Goal: Information Seeking & Learning: Find specific fact

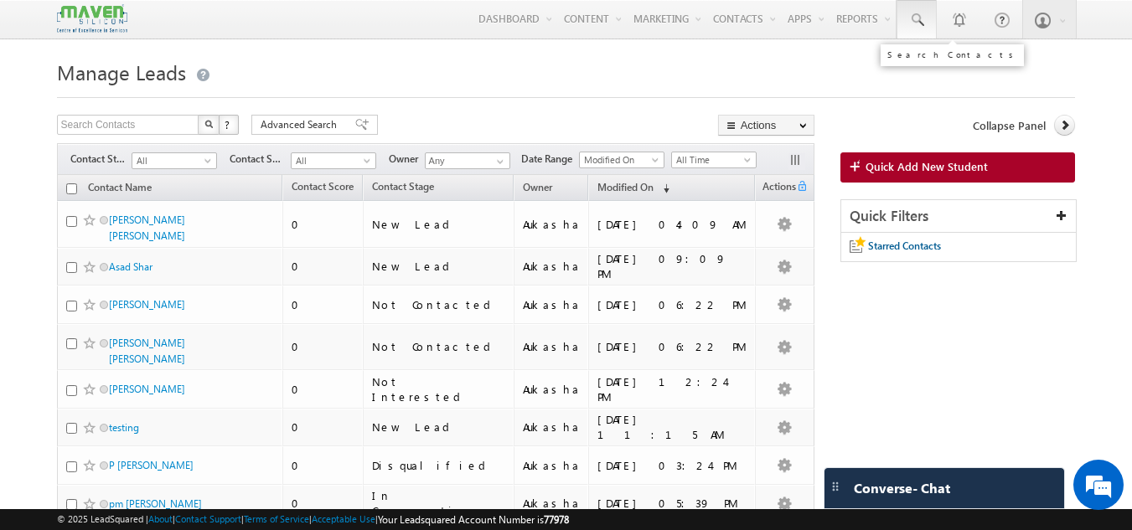
drag, startPoint x: 941, startPoint y: 19, endPoint x: 918, endPoint y: 28, distance: 24.1
click at [918, 28] on link at bounding box center [916, 19] width 40 height 39
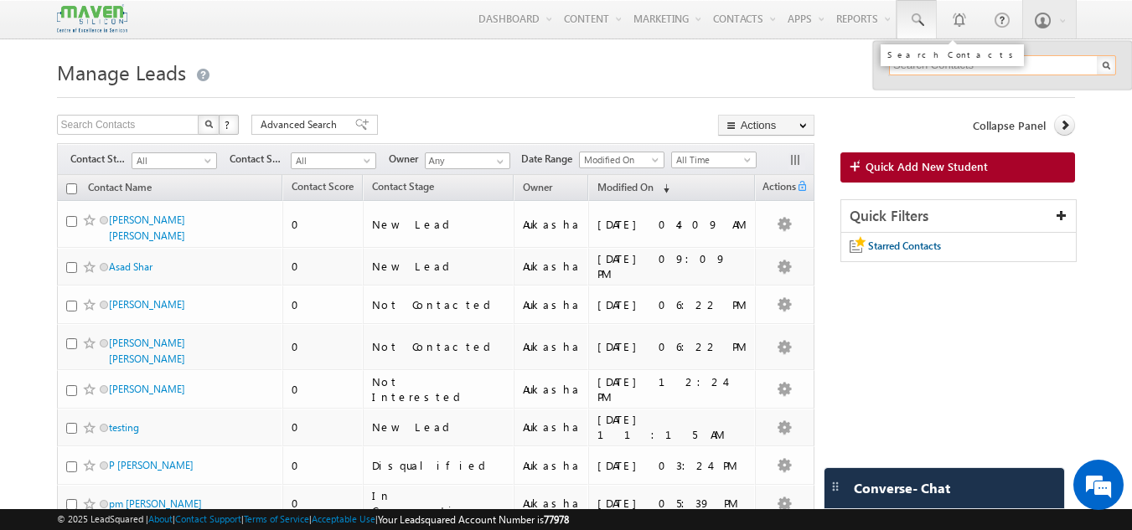
click at [918, 28] on span at bounding box center [916, 20] width 17 height 17
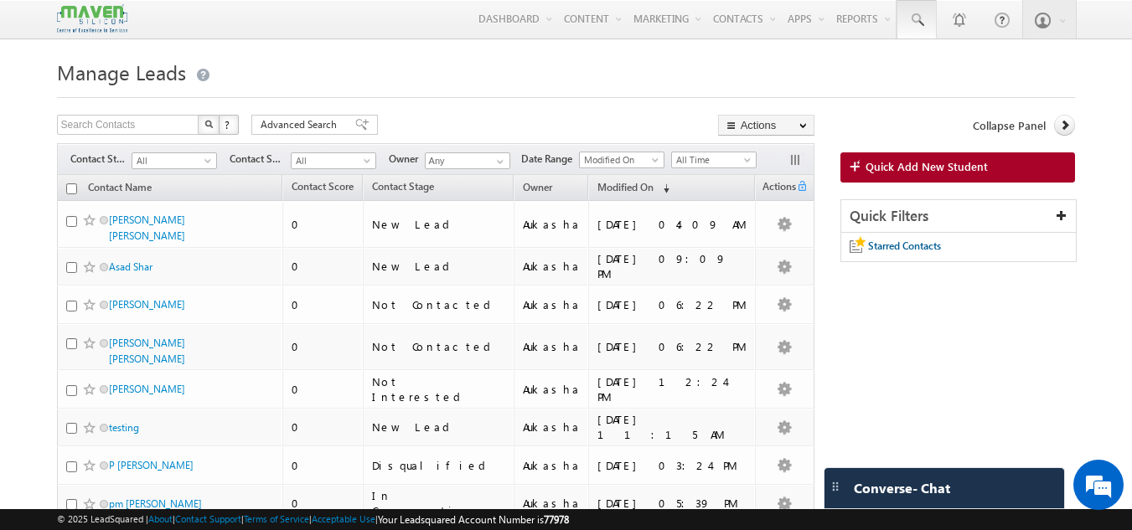
click at [911, 26] on span at bounding box center [916, 20] width 17 height 17
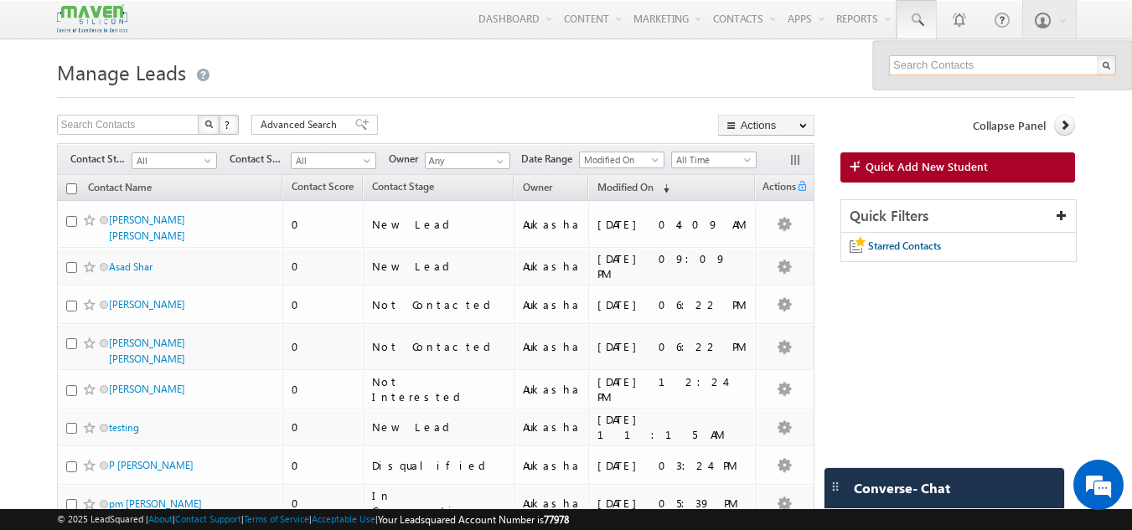
click at [930, 65] on input "text" at bounding box center [1002, 65] width 227 height 20
paste input "83390 21127"
type input "8339021127"
click at [655, 77] on h1 "Manage Leads" at bounding box center [566, 70] width 1019 height 33
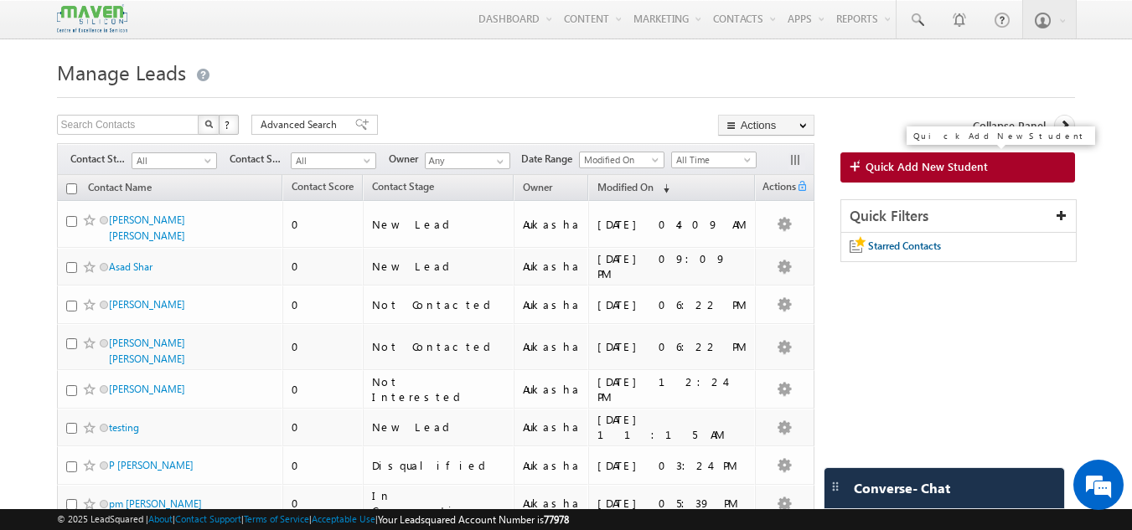
click at [902, 167] on span "Quick Add New Student" at bounding box center [926, 166] width 122 height 15
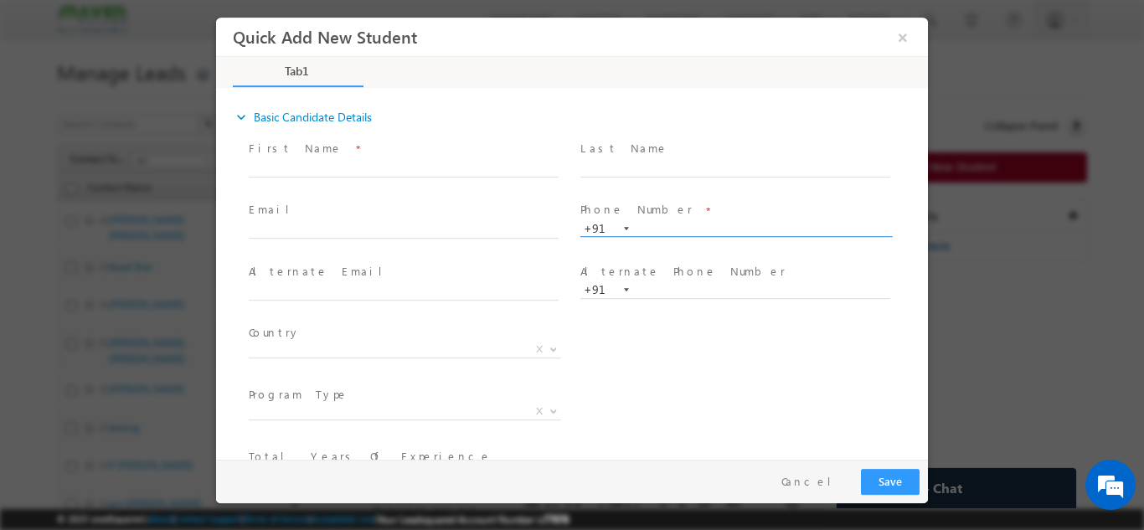
click at [659, 229] on input "text" at bounding box center [736, 228] width 310 height 17
paste input "83390 21127"
click at [608, 244] on span at bounding box center [735, 244] width 309 height 18
click at [748, 229] on input "8339021127" at bounding box center [736, 228] width 310 height 17
paste input "text"
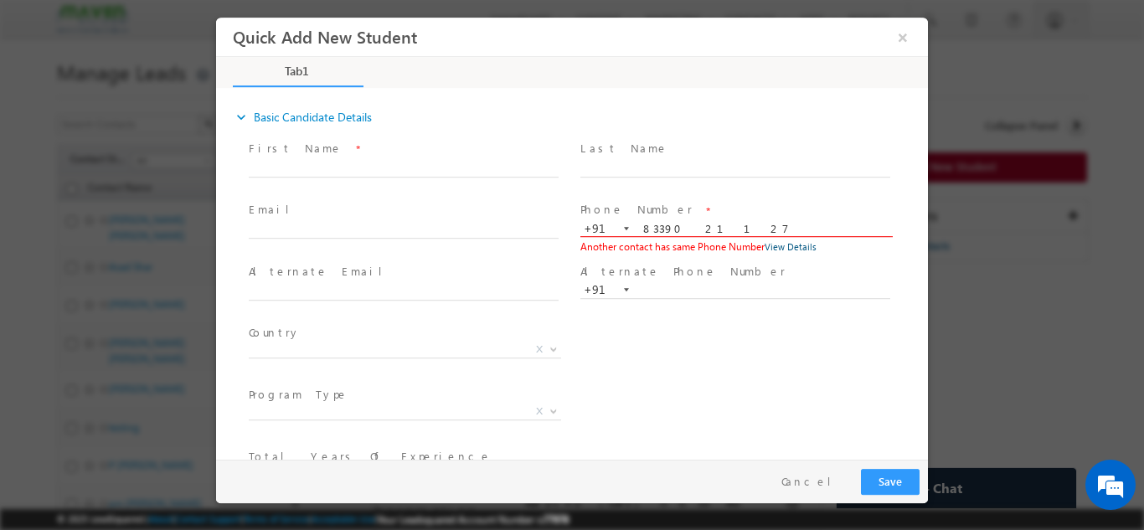
type input "8339021127"
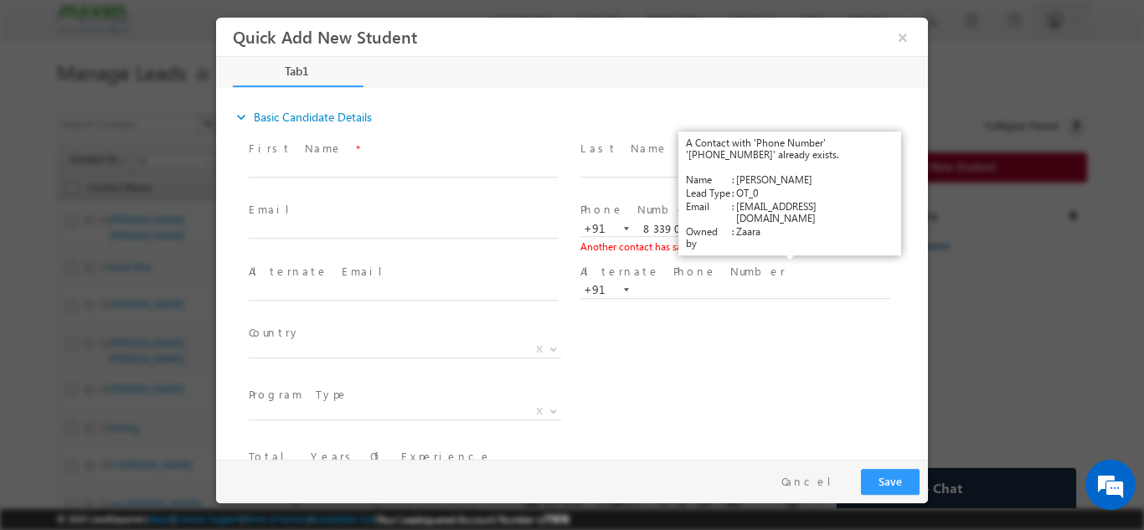
click at [793, 245] on link "View Details" at bounding box center [791, 245] width 52 height 11
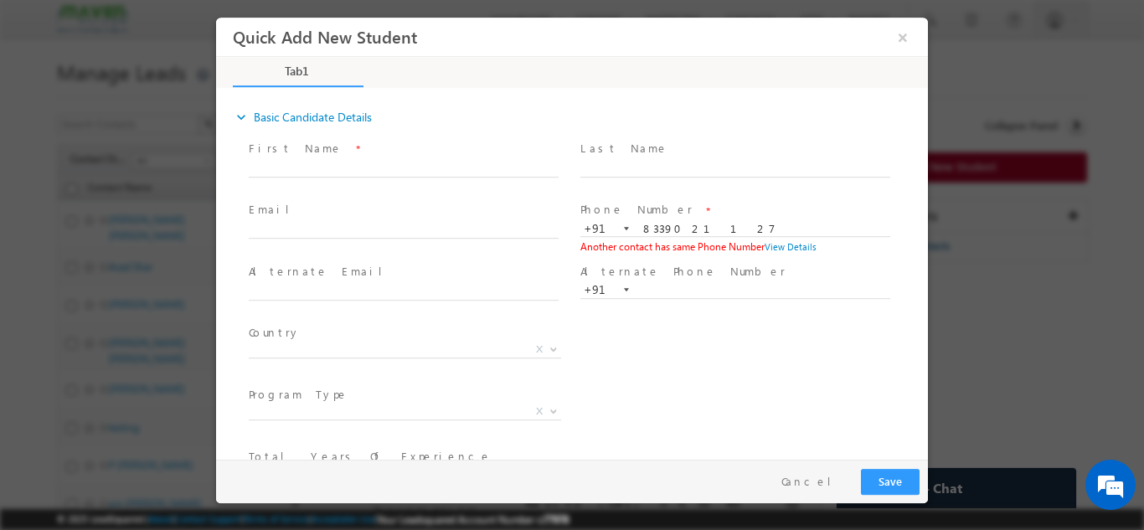
click at [763, 216] on span "Phone Number *" at bounding box center [735, 210] width 309 height 18
click at [757, 222] on input "8339021127" at bounding box center [736, 228] width 310 height 17
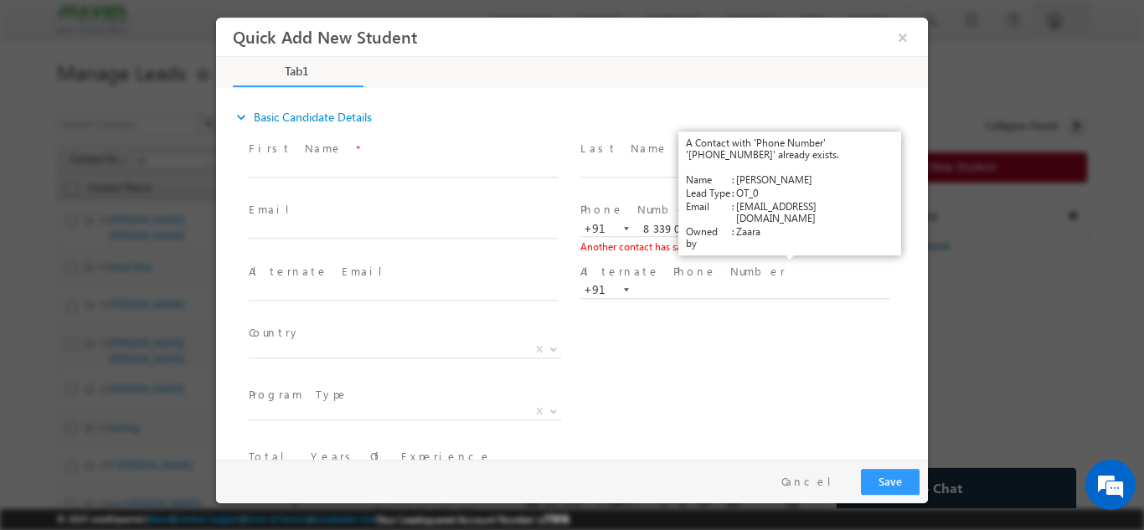
click at [793, 246] on link "View Details" at bounding box center [791, 245] width 52 height 11
click at [793, 243] on link "View Details" at bounding box center [791, 245] width 52 height 11
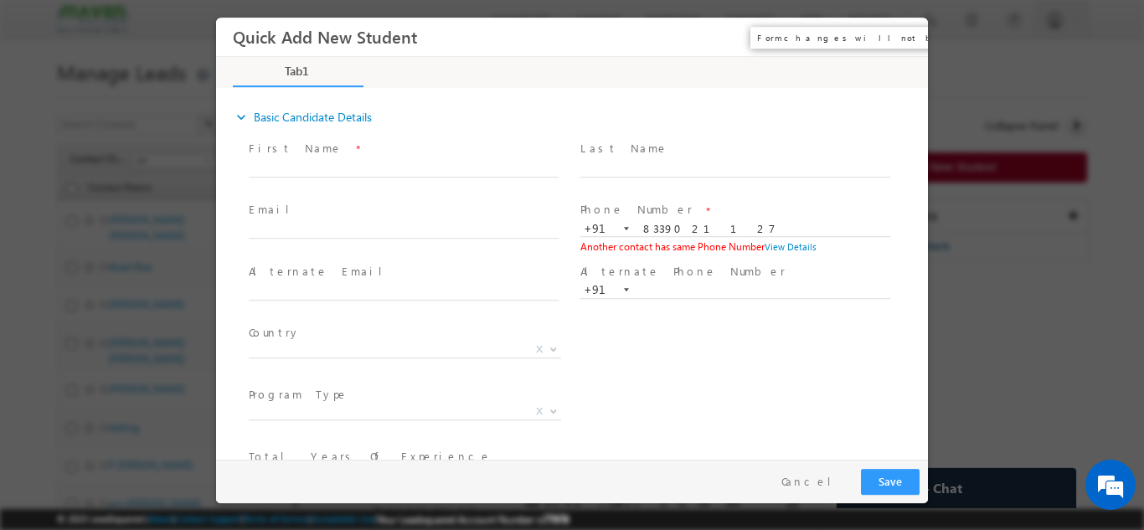
click at [900, 35] on button "×" at bounding box center [903, 36] width 28 height 31
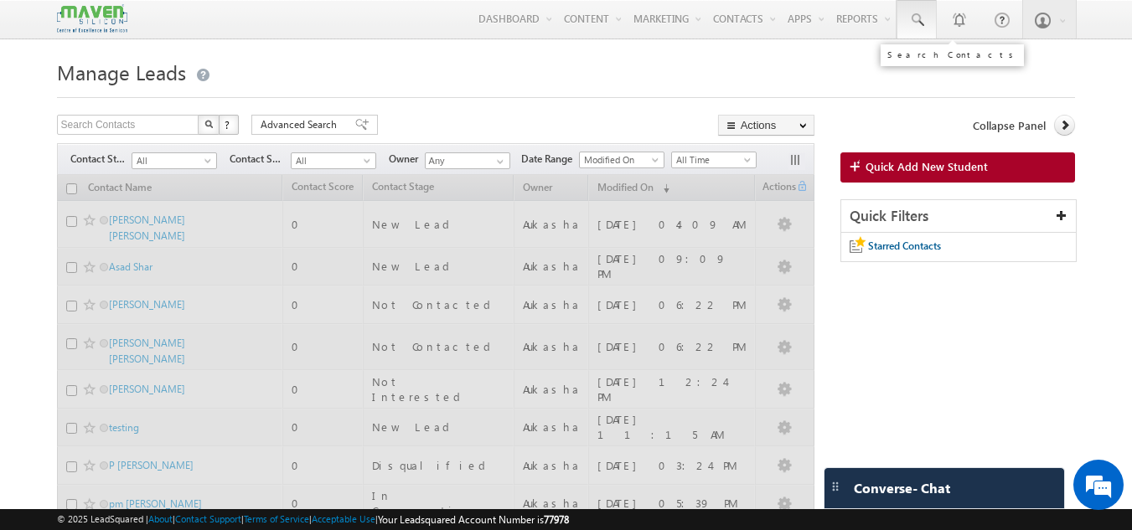
click at [925, 18] on span at bounding box center [916, 20] width 17 height 17
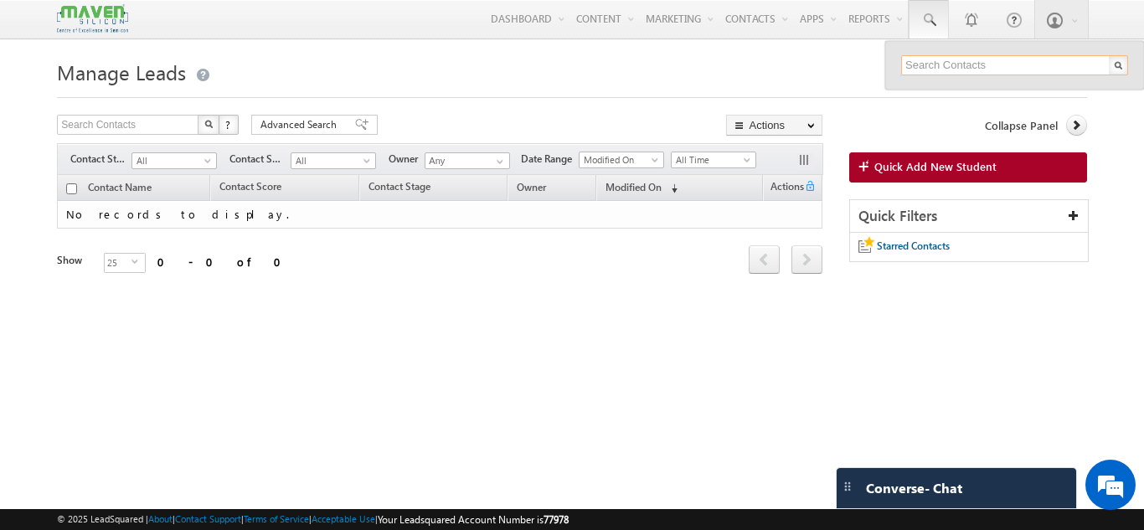
paste input "8339021127"
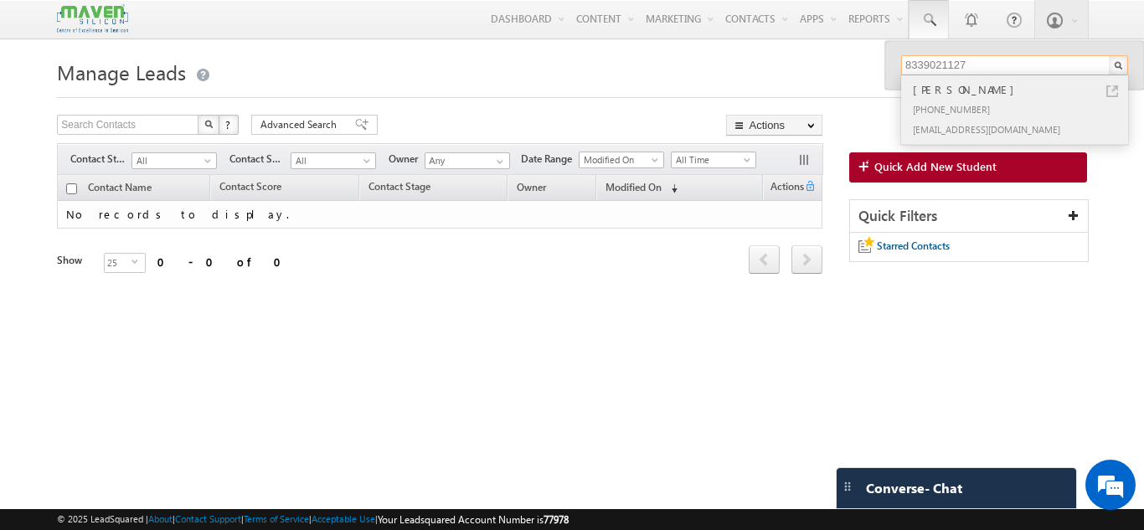
type input "8339021127"
click at [1058, 90] on div "Sarmistha" at bounding box center [1022, 89] width 225 height 18
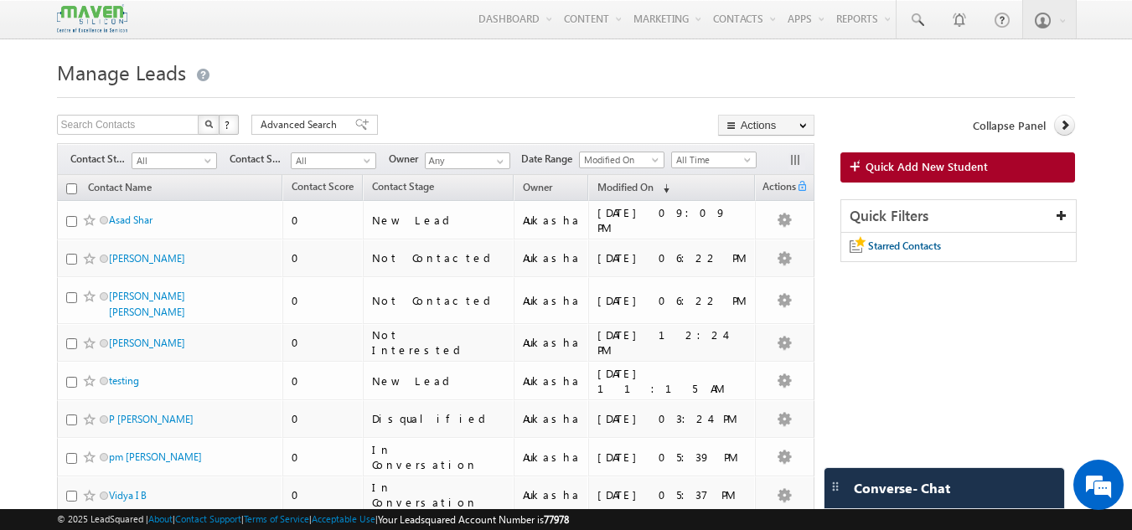
click at [428, 92] on div at bounding box center [566, 92] width 1019 height 11
click at [917, 28] on span at bounding box center [916, 20] width 17 height 17
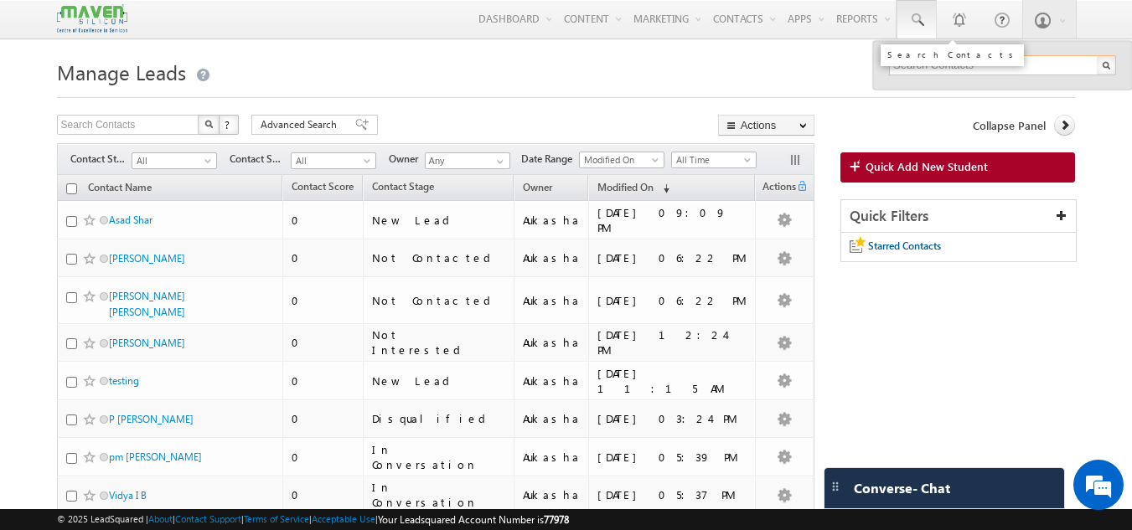
paste input "83390 21127"
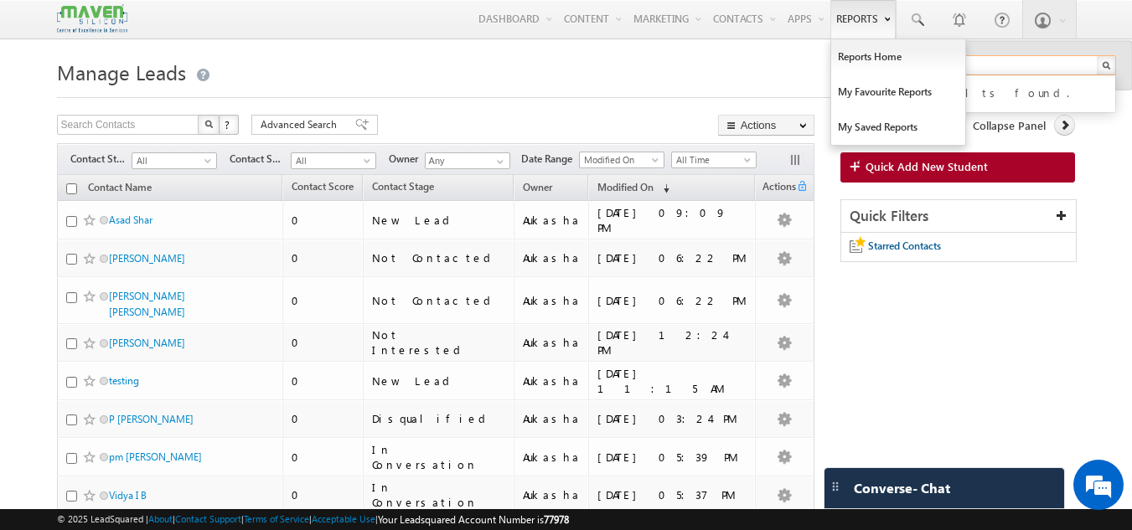
type input "8339021127"
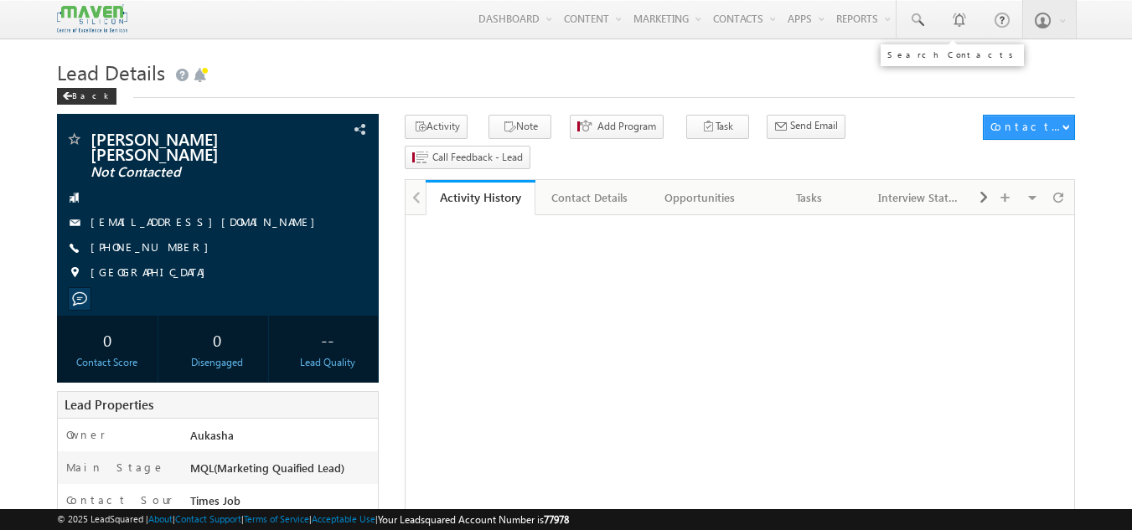
click at [909, 27] on span at bounding box center [916, 20] width 17 height 17
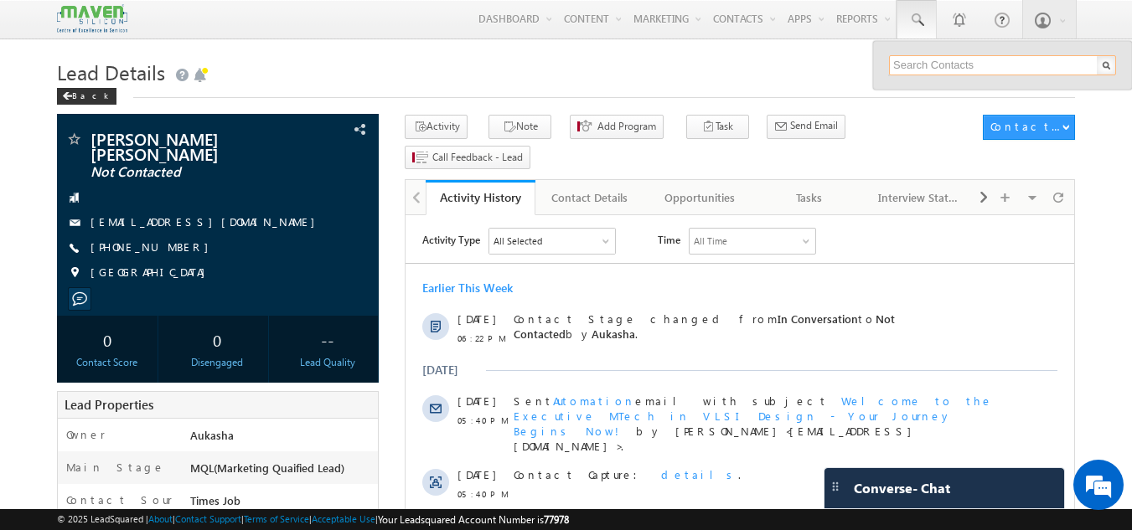
paste input "83390 21127"
type input "8339021127"
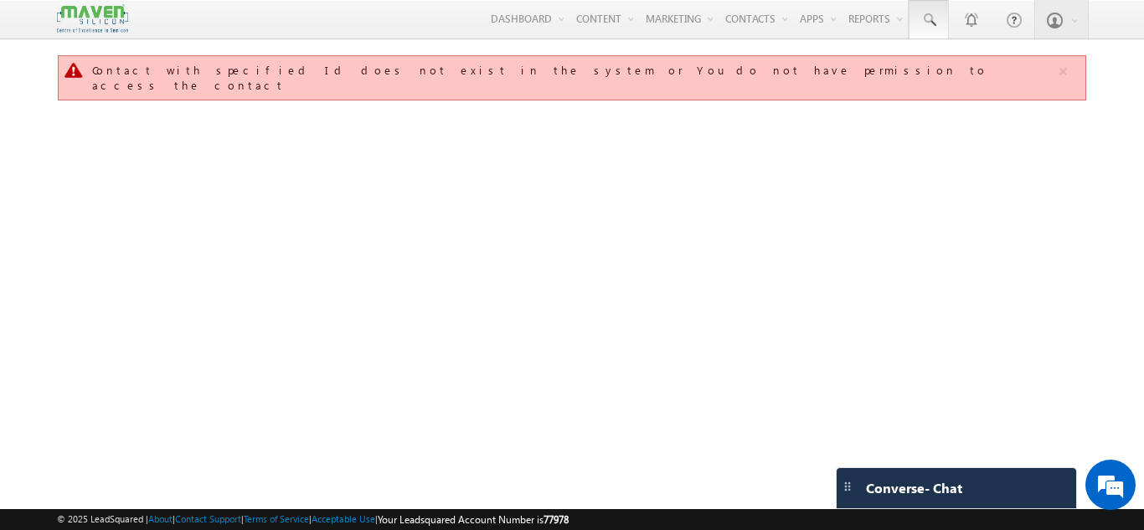
click at [936, 18] on span at bounding box center [929, 20] width 17 height 17
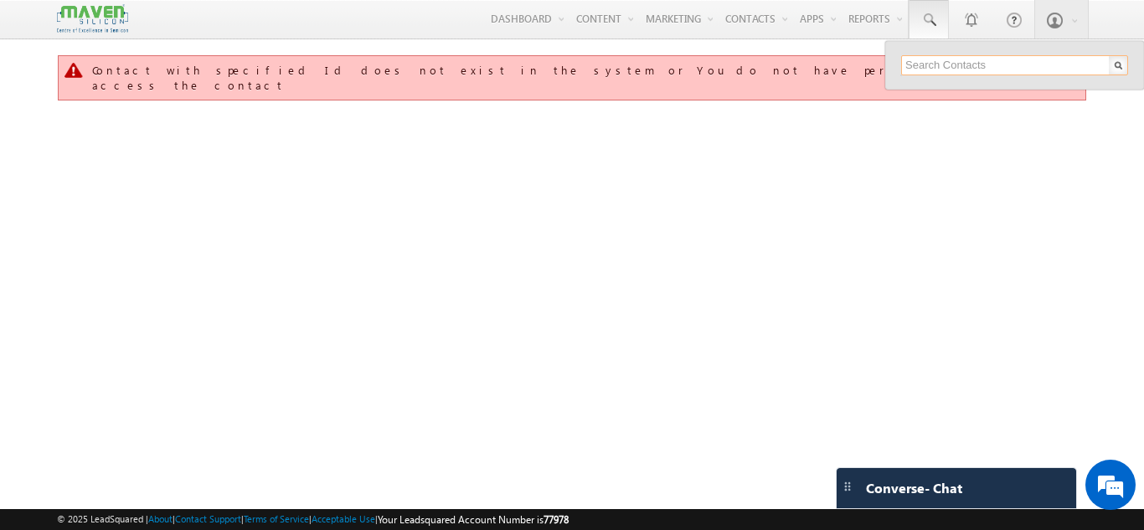
paste input "8339021127"
click at [956, 59] on input "text" at bounding box center [1014, 65] width 227 height 20
type input "8339021127"
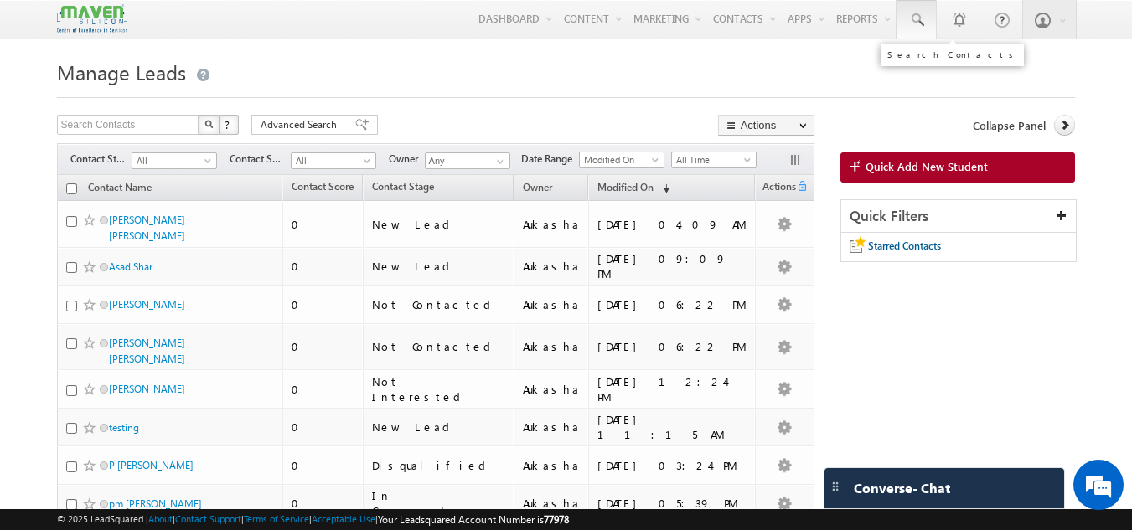
click at [925, 37] on link at bounding box center [916, 19] width 40 height 39
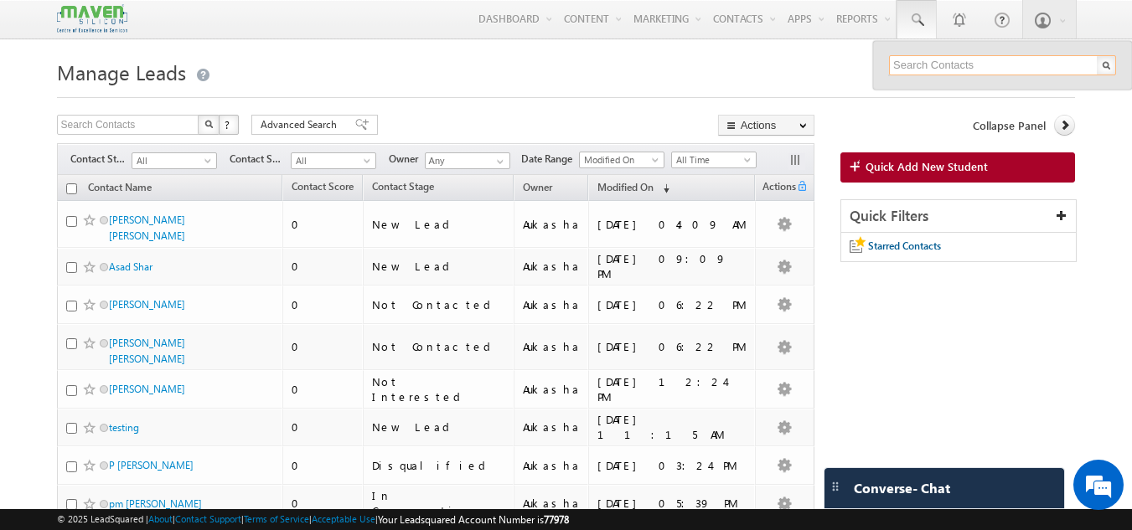
click at [944, 68] on input "text" at bounding box center [1002, 65] width 227 height 20
paste input "8339021127"
type input "8339021127"
